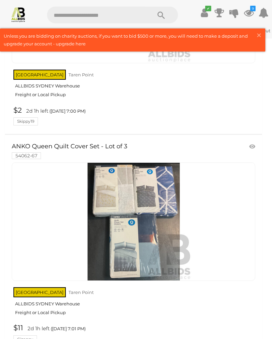
scroll to position [484, 0]
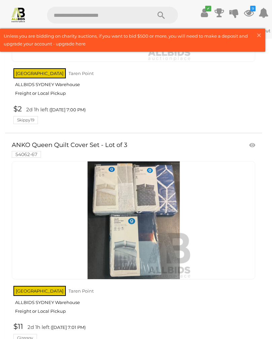
click at [118, 185] on link at bounding box center [134, 220] width 244 height 118
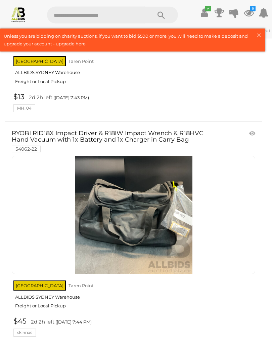
scroll to position [10816, 0]
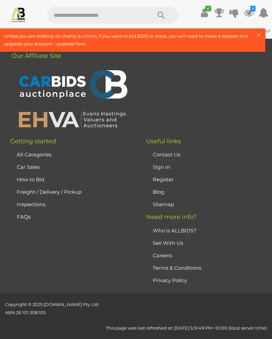
scroll to position [107, 0]
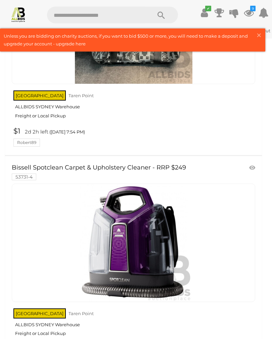
scroll to position [2633, 0]
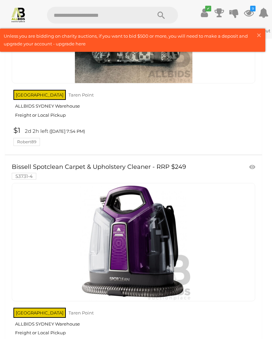
click at [234, 292] on div at bounding box center [134, 242] width 244 height 118
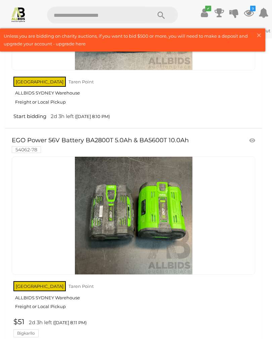
scroll to position [6322, 0]
click at [255, 135] on link at bounding box center [253, 140] width 11 height 10
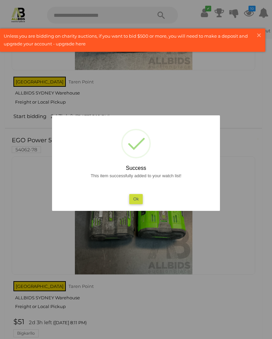
click at [143, 204] on button "Ok" at bounding box center [136, 199] width 14 height 10
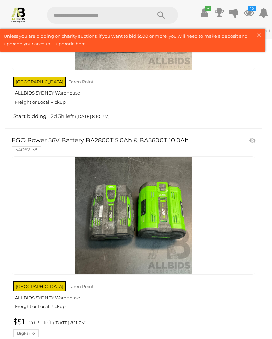
click at [47, 290] on link "NSW Taren Point ALLBIDS SYDNEY Warehouse Freight or Local Pickup" at bounding box center [134, 297] width 242 height 35
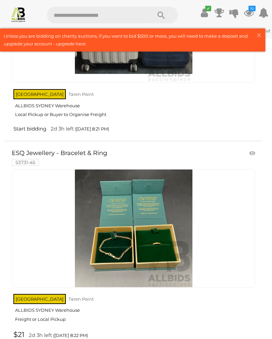
scroll to position [8671, 0]
click at [162, 210] on img at bounding box center [134, 228] width 118 height 118
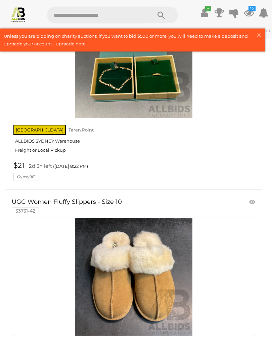
scroll to position [8840, 0]
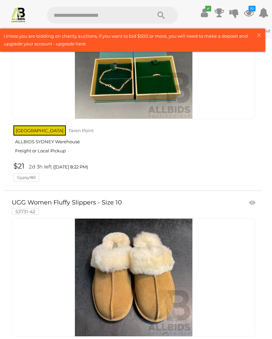
click at [262, 37] on button "× Close" at bounding box center [260, 36] width 9 height 9
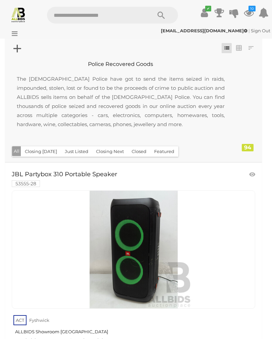
scroll to position [0, 0]
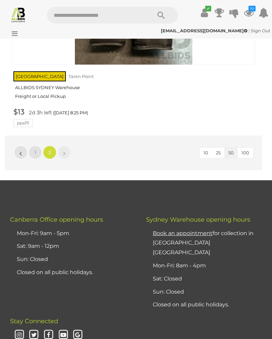
scroll to position [9554, 0]
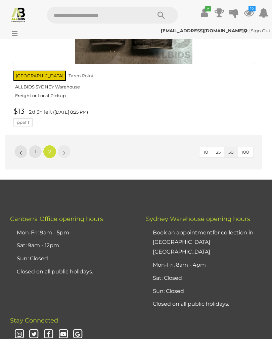
click at [38, 145] on link "1" at bounding box center [35, 151] width 13 height 13
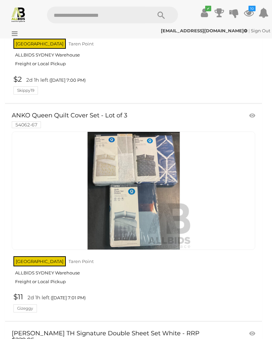
scroll to position [514, 0]
click at [113, 159] on link at bounding box center [134, 190] width 244 height 118
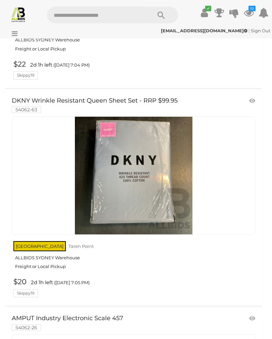
scroll to position [1395, 0]
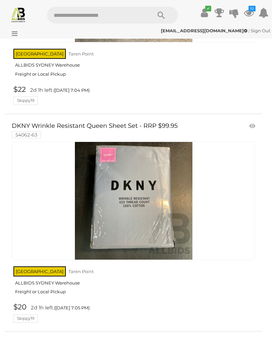
click at [252, 121] on link at bounding box center [253, 126] width 11 height 10
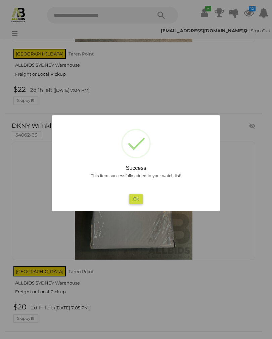
click at [141, 204] on button "Ok" at bounding box center [136, 199] width 14 height 10
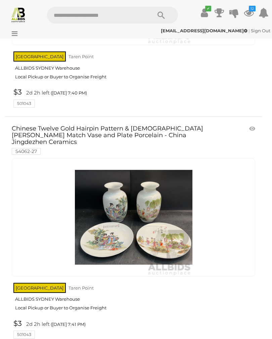
scroll to position [10153, 0]
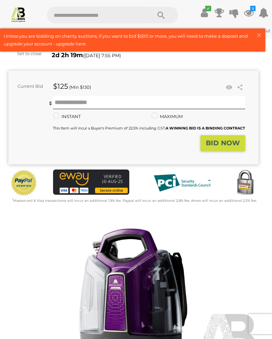
scroll to position [70, 0]
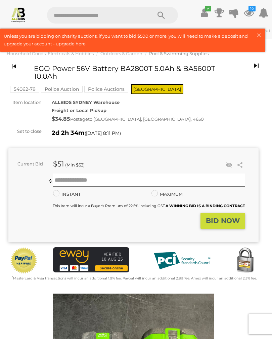
click at [260, 36] on span "×" at bounding box center [259, 35] width 6 height 13
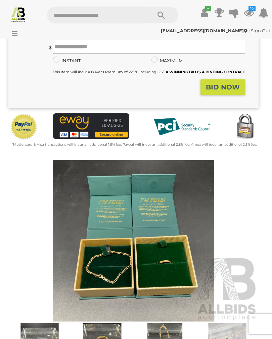
scroll to position [126, 0]
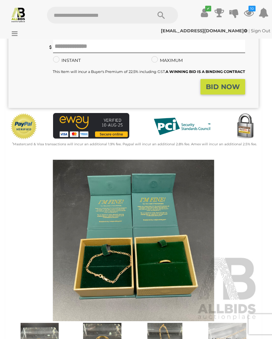
click at [174, 257] on img at bounding box center [133, 240] width 250 height 161
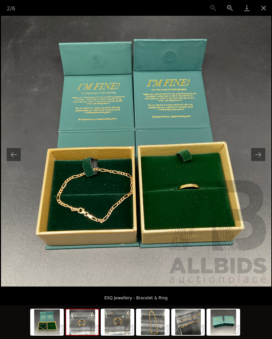
click at [89, 324] on img at bounding box center [82, 322] width 32 height 26
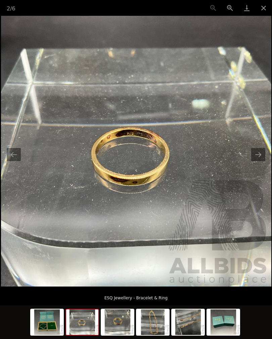
click at [121, 328] on img at bounding box center [118, 322] width 32 height 26
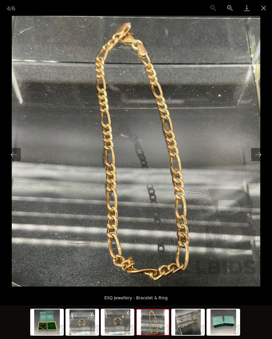
click at [157, 334] on img at bounding box center [153, 322] width 32 height 26
click at [194, 332] on img at bounding box center [188, 322] width 32 height 26
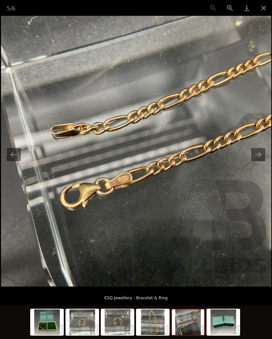
click at [223, 333] on img at bounding box center [223, 322] width 32 height 26
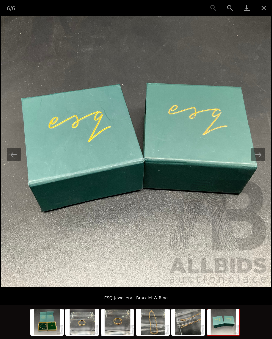
click at [261, 161] on button "Next slide" at bounding box center [258, 154] width 14 height 13
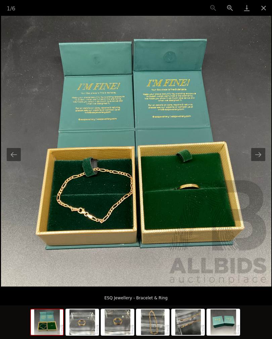
click at [263, 8] on button "Close gallery" at bounding box center [264, 8] width 17 height 16
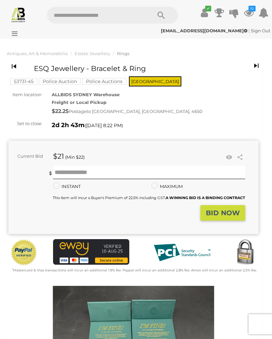
click at [228, 153] on link at bounding box center [229, 157] width 10 height 10
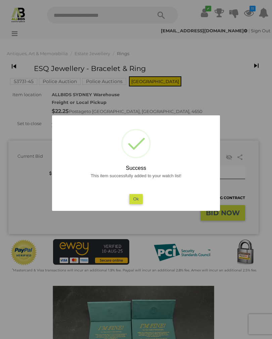
click at [141, 203] on button "Ok" at bounding box center [136, 199] width 14 height 10
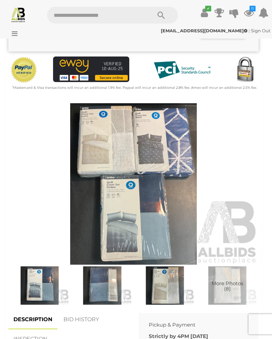
scroll to position [182, 0]
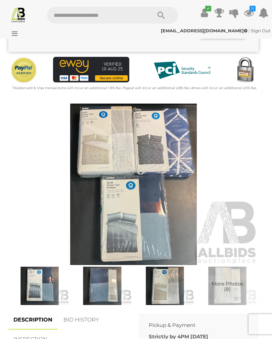
click at [117, 145] on img at bounding box center [133, 184] width 250 height 161
